Goal: Information Seeking & Learning: Learn about a topic

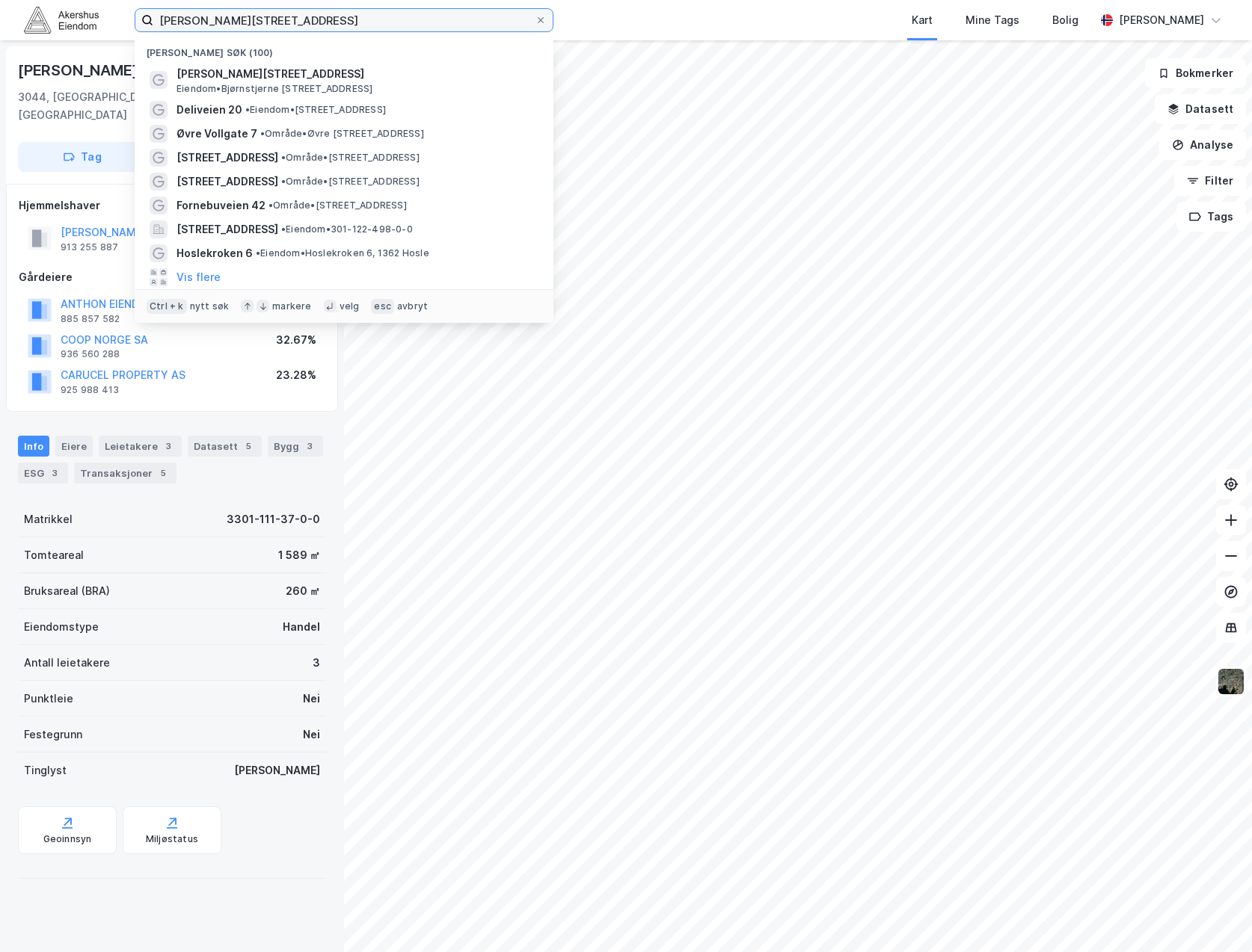
click at [349, 15] on input "[PERSON_NAME][STREET_ADDRESS]" at bounding box center [344, 20] width 381 height 23
drag, startPoint x: 5, startPoint y: 62, endPoint x: -59, endPoint y: 69, distance: 64.4
click at [0, 69] on html "bjørnstjerne [STREET_ADDRESS] (100) [PERSON_NAME][STREET_ADDRESS] • [STREET_ADD…" at bounding box center [626, 476] width 1252 height 952
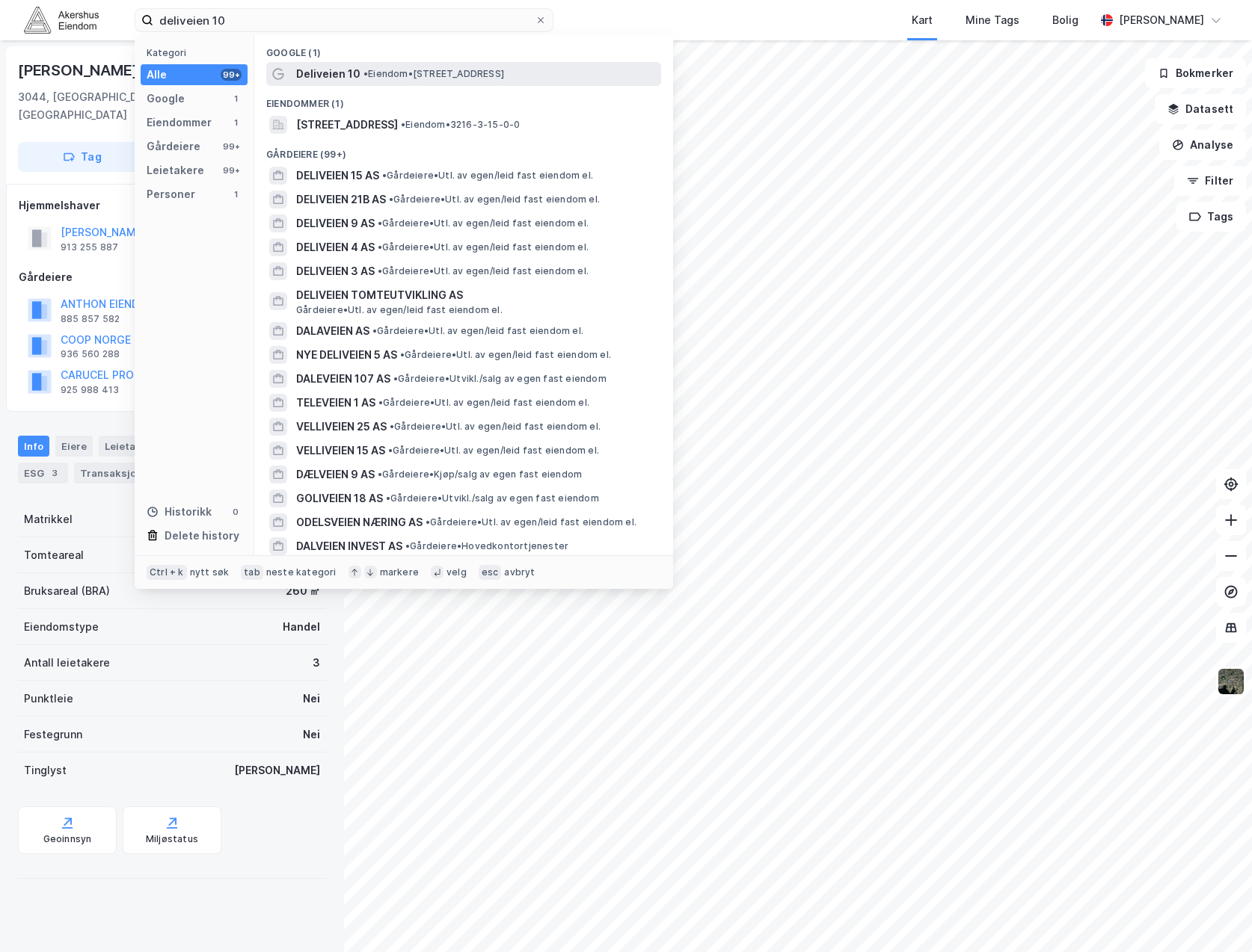
click at [492, 72] on span "• Eiendom • [STREET_ADDRESS]" at bounding box center [433, 74] width 141 height 12
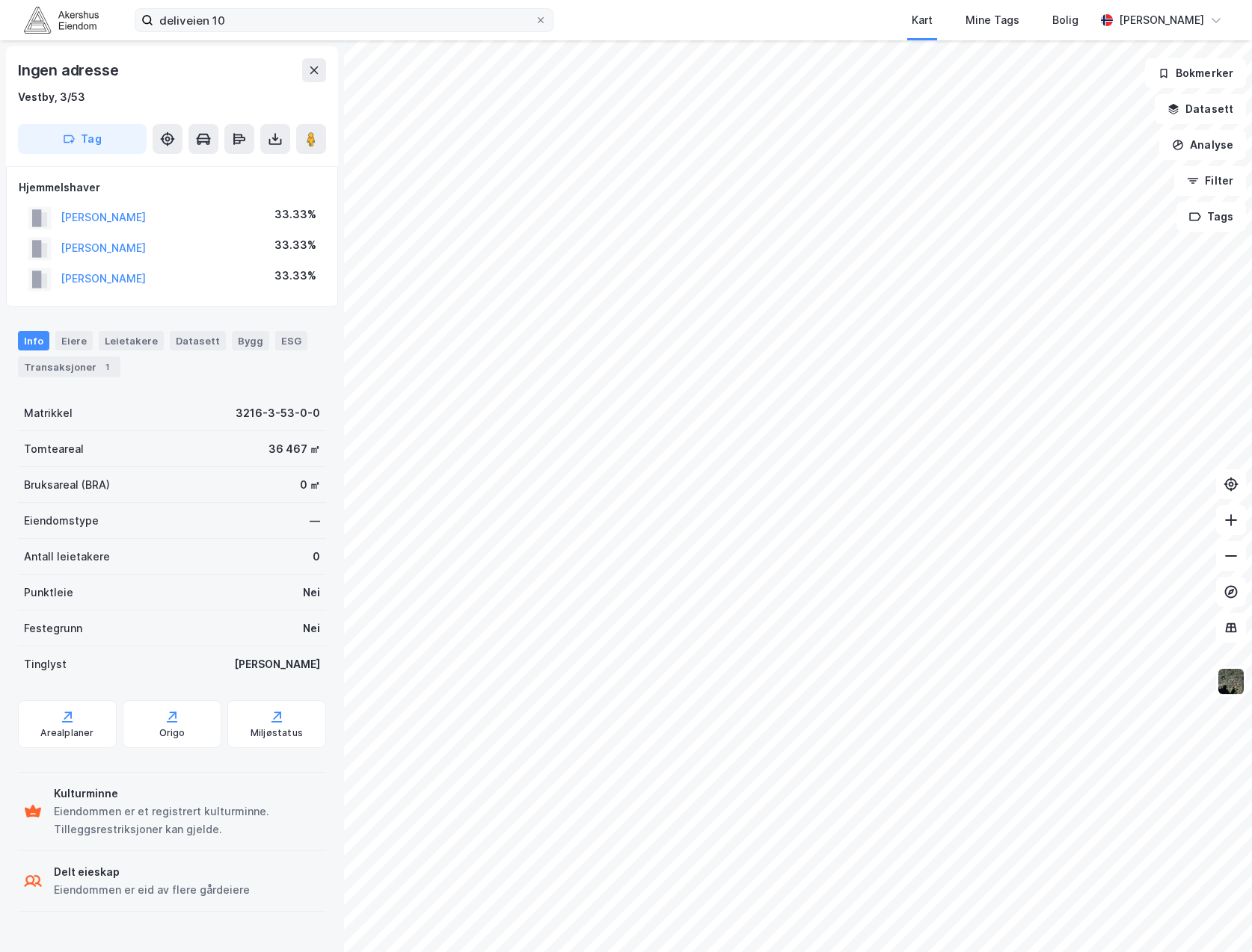
drag, startPoint x: 247, startPoint y: 8, endPoint x: 221, endPoint y: 14, distance: 26.7
click at [221, 14] on label "deliveien 10" at bounding box center [344, 20] width 419 height 24
click at [221, 14] on input "deliveien 10" at bounding box center [344, 20] width 381 height 23
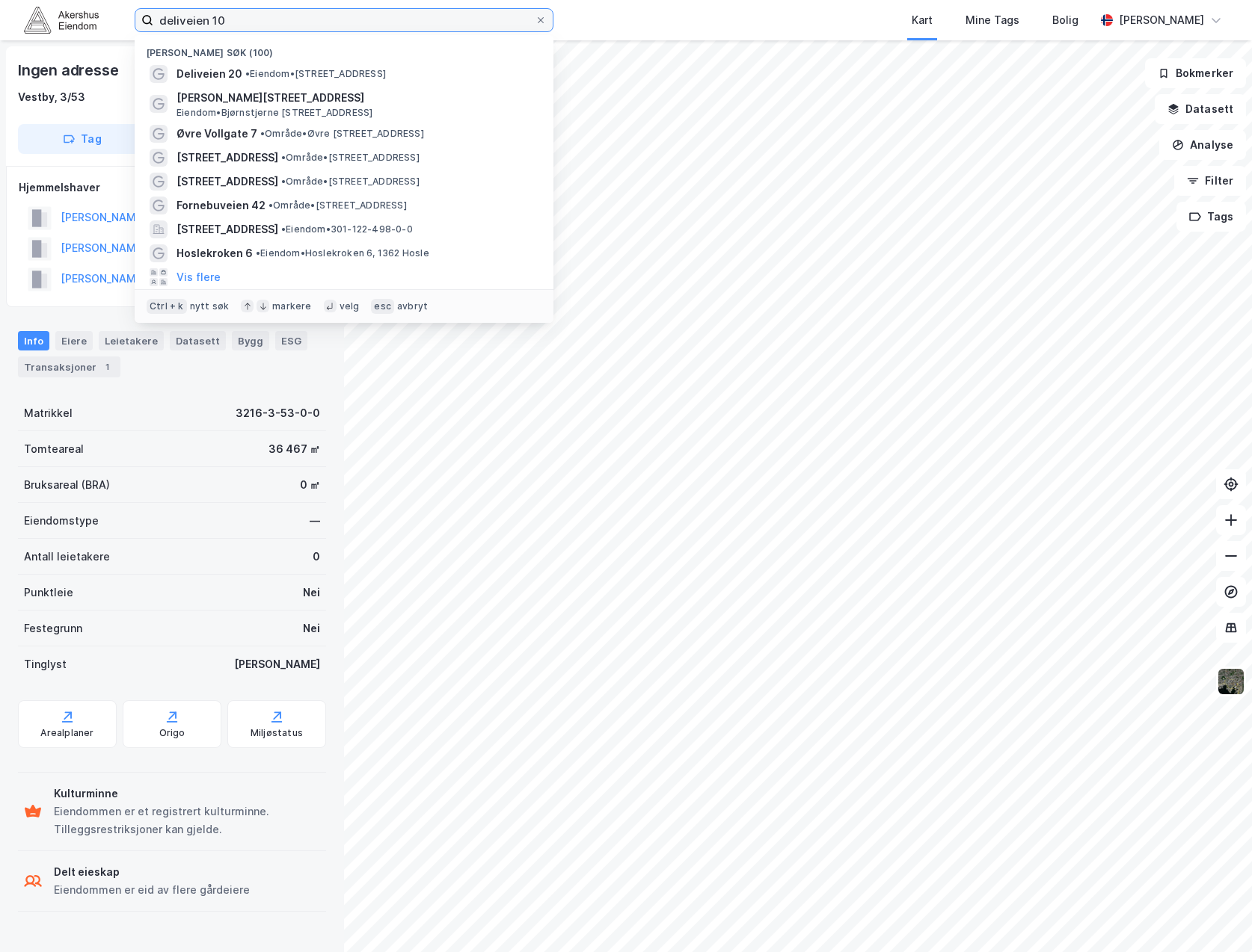
drag, startPoint x: 233, startPoint y: 22, endPoint x: -203, endPoint y: 88, distance: 441.0
click at [0, 88] on html "deliveien 10 Nylige søk (100) Deliveien 20 • Eiendom • [STREET_ADDRESS][PERSON_…" at bounding box center [626, 476] width 1252 height 952
type input "[STREET_ADDRESS]"
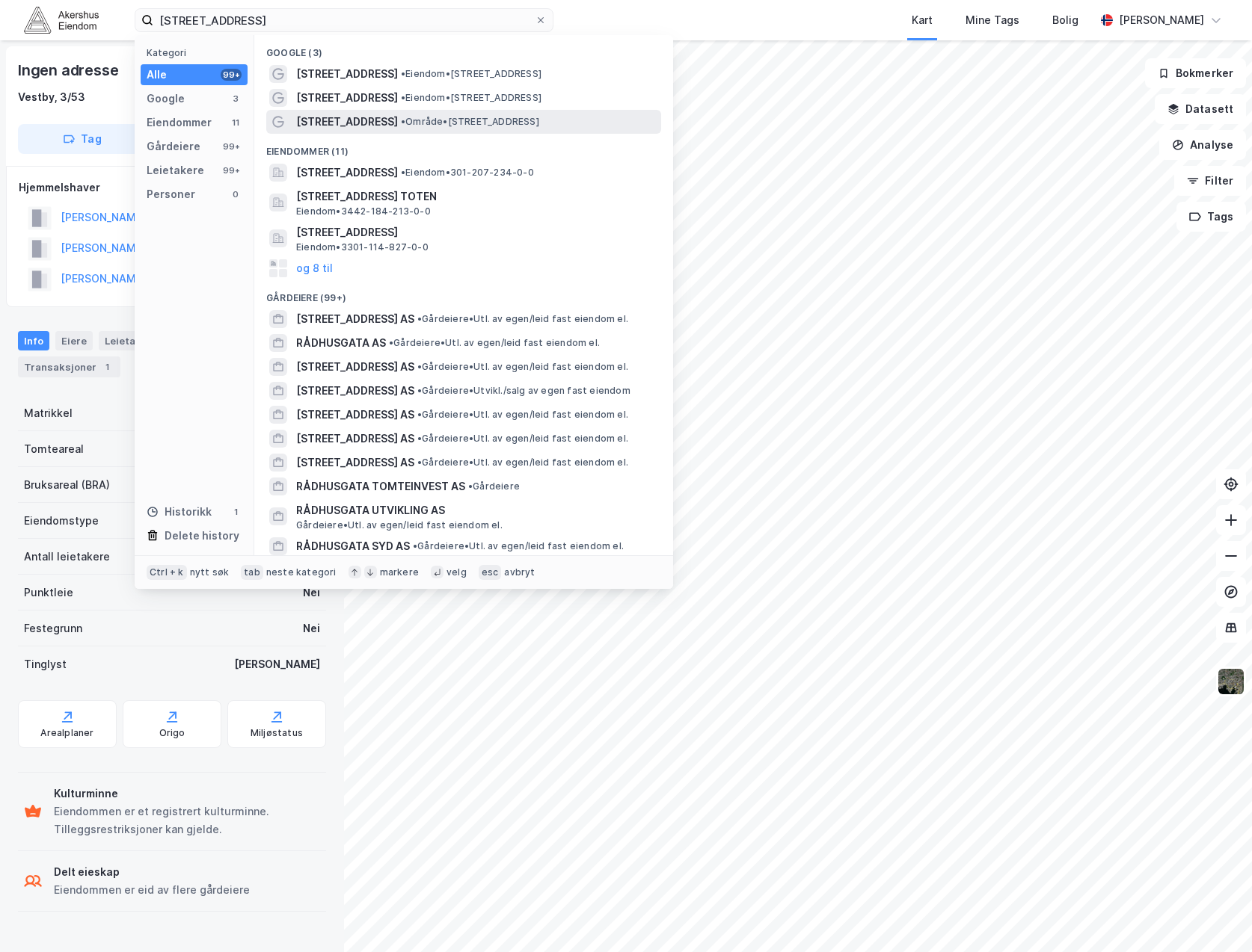
click at [370, 130] on span "[STREET_ADDRESS]" at bounding box center [346, 122] width 101 height 18
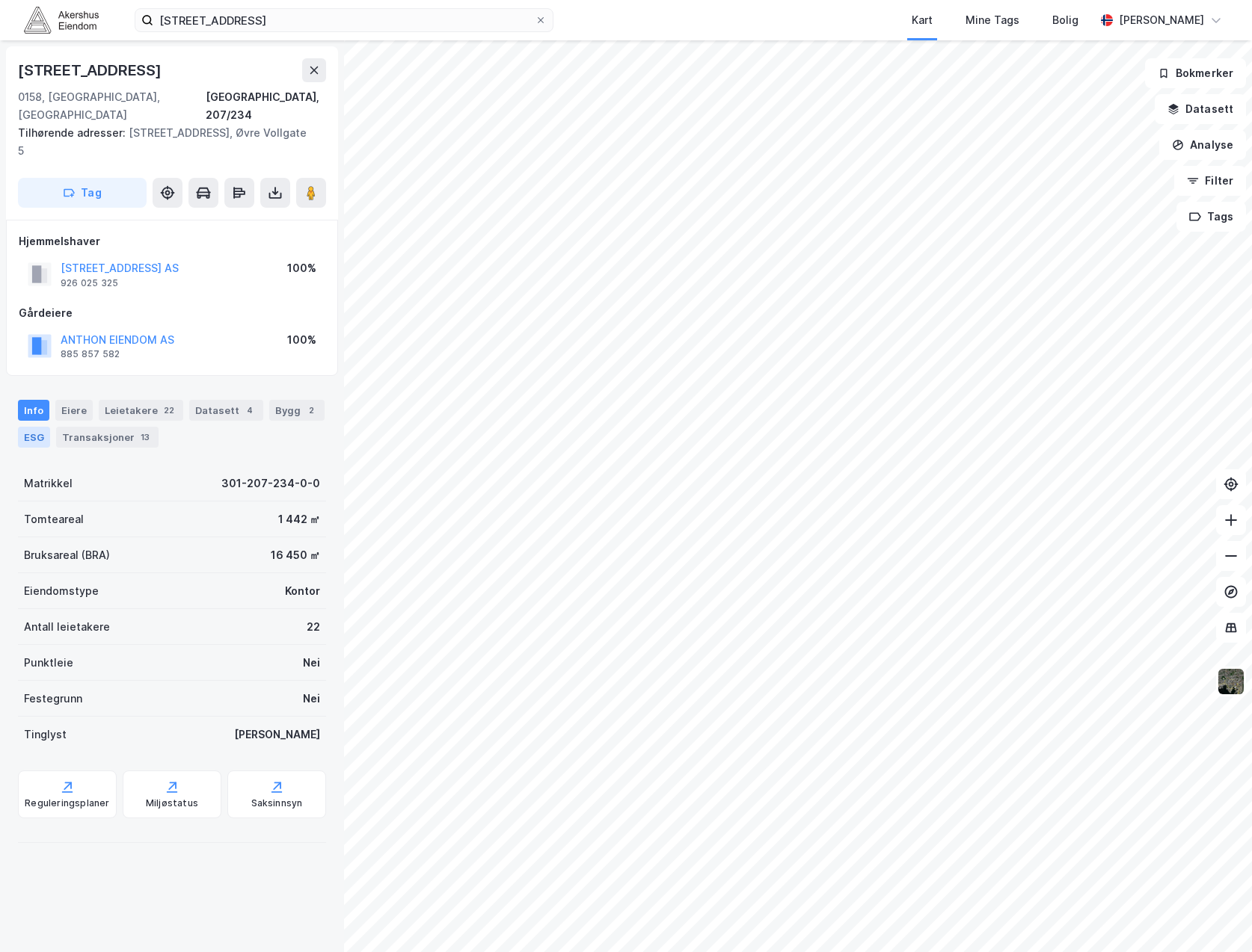
click at [31, 426] on div "ESG" at bounding box center [33, 436] width 32 height 21
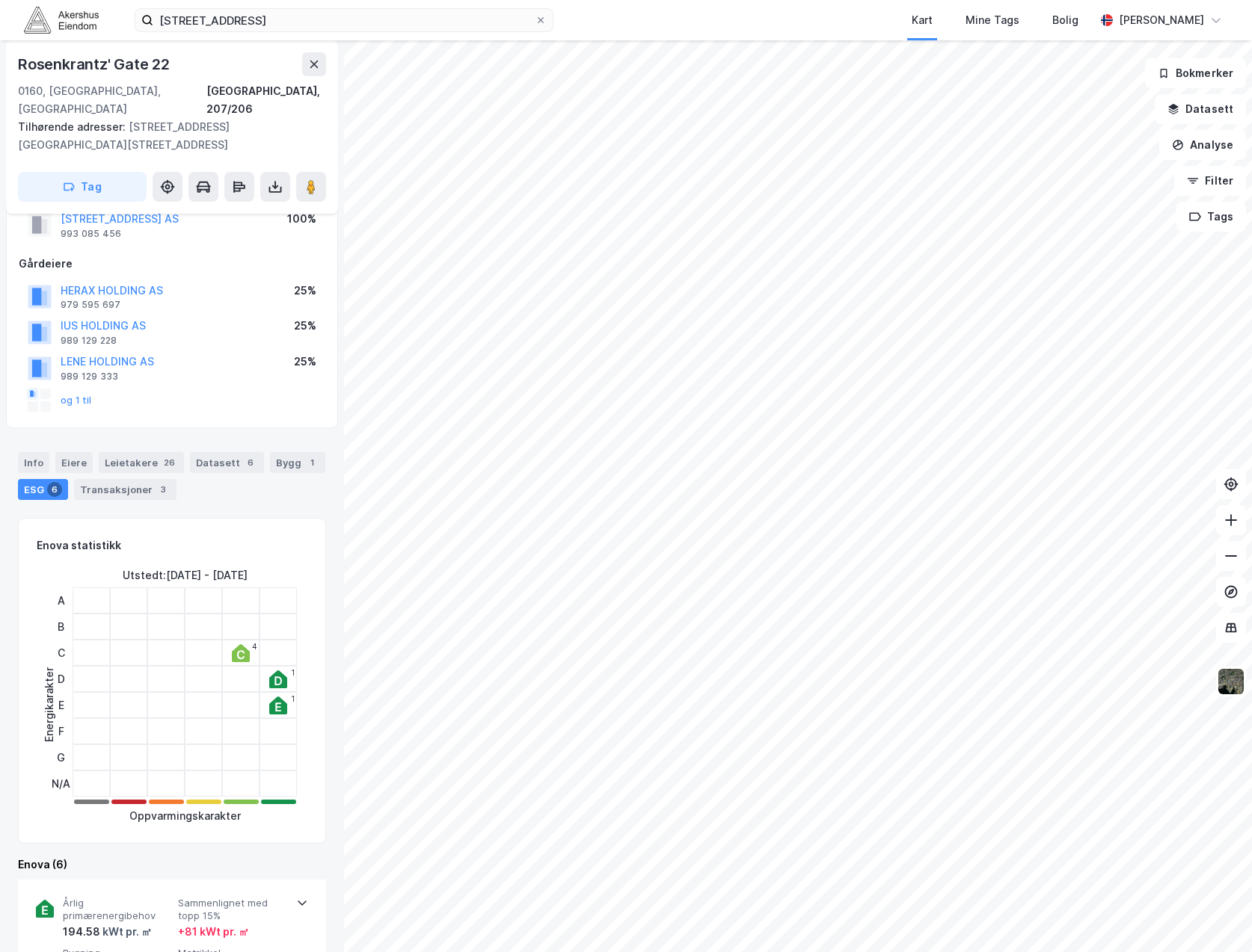
scroll to position [75, 0]
